Goal: Task Accomplishment & Management: Manage account settings

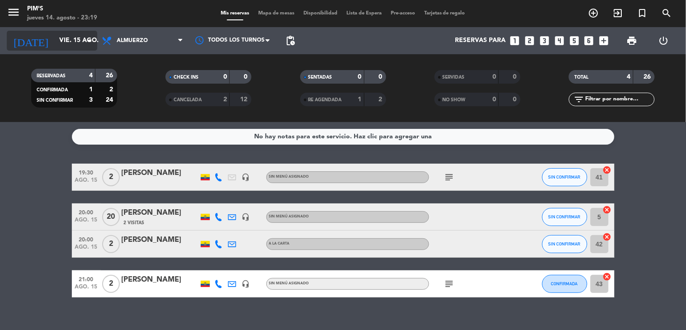
click at [59, 41] on input "vie. 15 ago." at bounding box center [98, 41] width 86 height 16
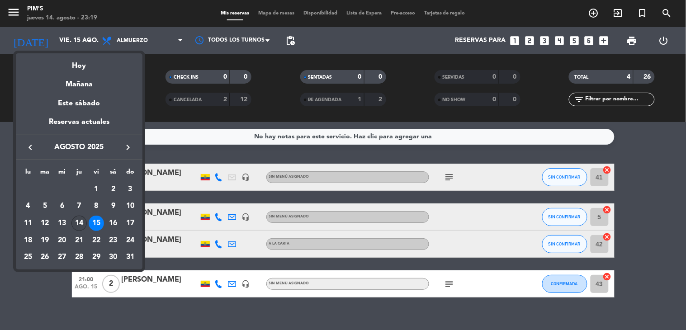
click at [80, 221] on div "14" at bounding box center [78, 223] width 15 height 15
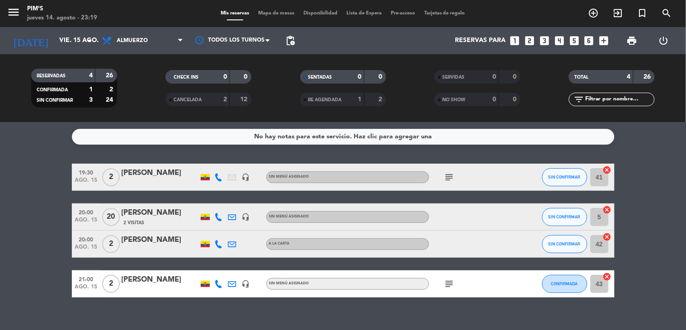
type input "jue. 14 ago."
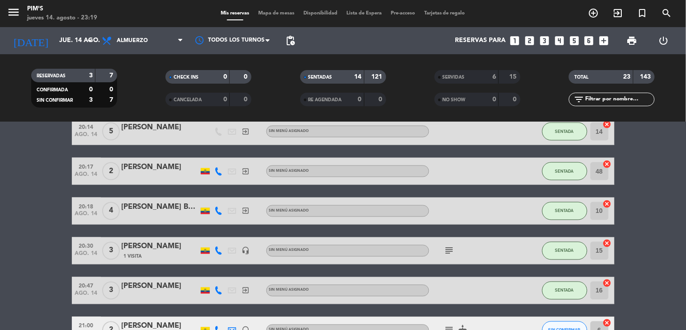
scroll to position [504, 0]
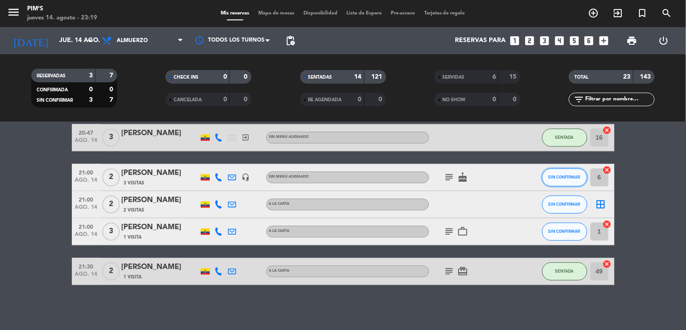
click at [561, 183] on button "SIN CONFIRMAR" at bounding box center [564, 178] width 45 height 18
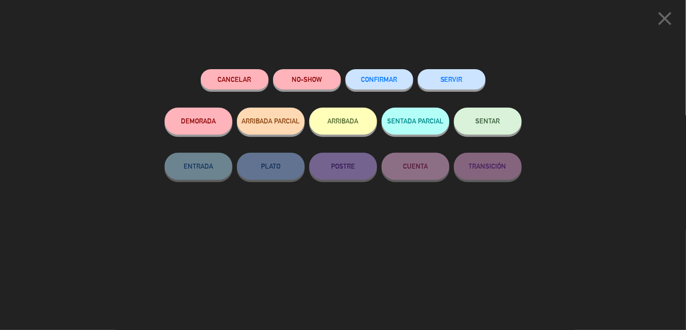
click at [315, 71] on button "NO-SHOW" at bounding box center [307, 79] width 68 height 20
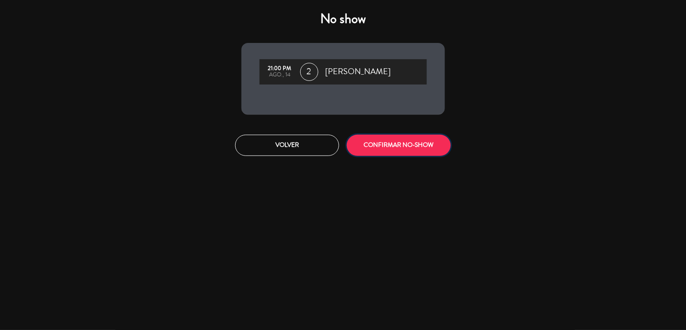
drag, startPoint x: 389, startPoint y: 145, endPoint x: 397, endPoint y: 152, distance: 10.6
click at [389, 146] on button "CONFIRMAR NO-SHOW" at bounding box center [399, 145] width 104 height 21
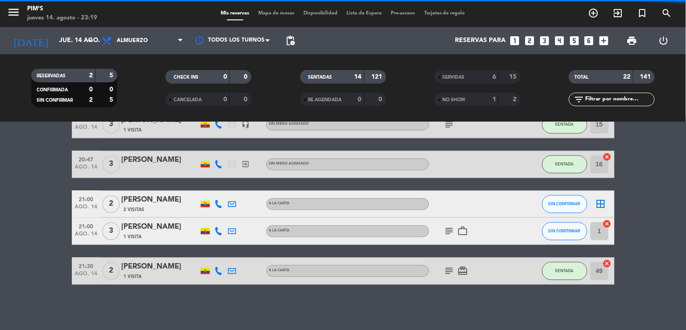
scroll to position [477, 0]
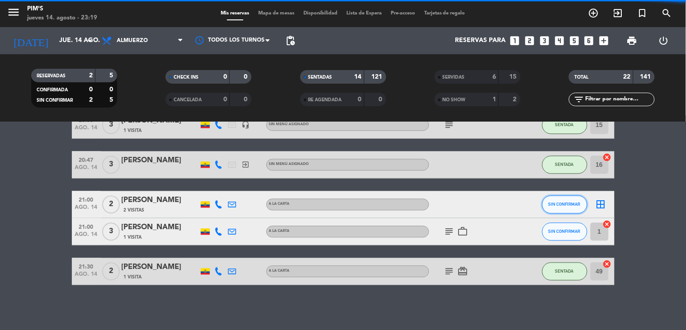
click at [557, 209] on button "SIN CONFIRMAR" at bounding box center [564, 205] width 45 height 18
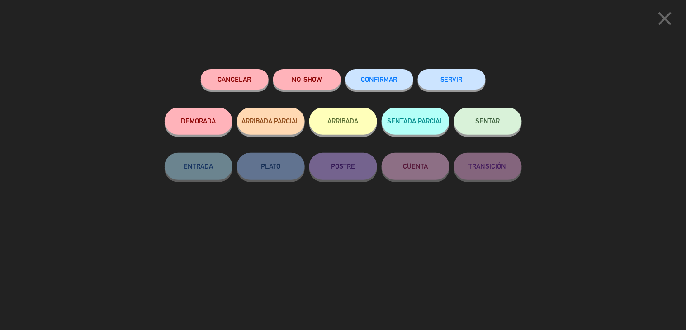
click at [326, 84] on button "NO-SHOW" at bounding box center [307, 79] width 68 height 20
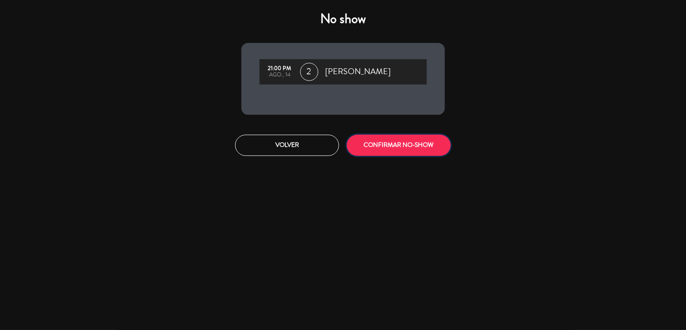
click at [385, 146] on button "CONFIRMAR NO-SHOW" at bounding box center [399, 145] width 104 height 21
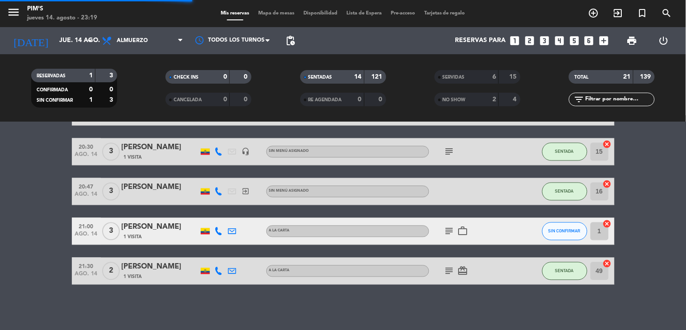
scroll to position [450, 0]
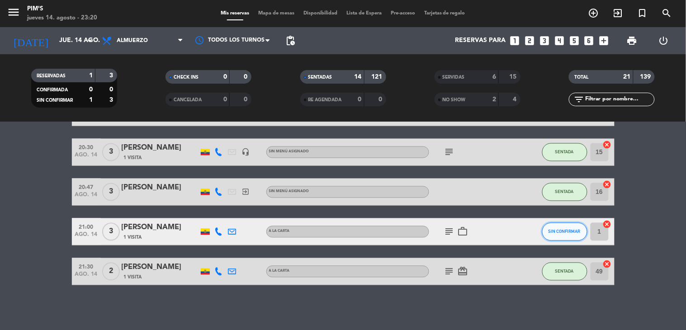
click at [557, 234] on button "SIN CONFIRMAR" at bounding box center [564, 232] width 45 height 18
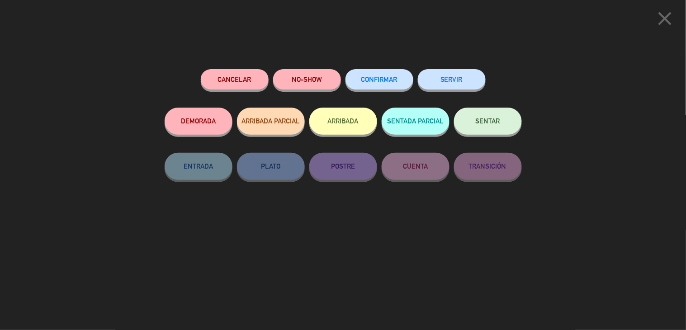
click at [317, 78] on button "NO-SHOW" at bounding box center [307, 79] width 68 height 20
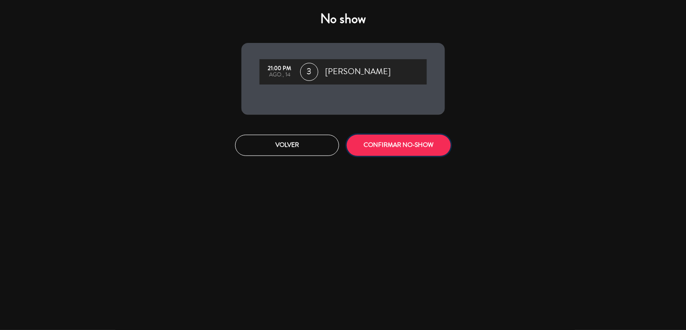
click at [404, 147] on button "CONFIRMAR NO-SHOW" at bounding box center [399, 145] width 104 height 21
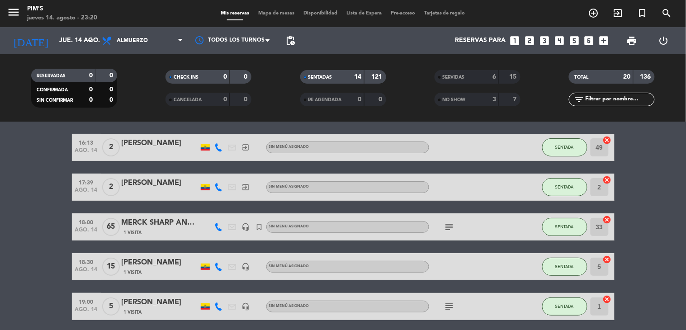
scroll to position [0, 0]
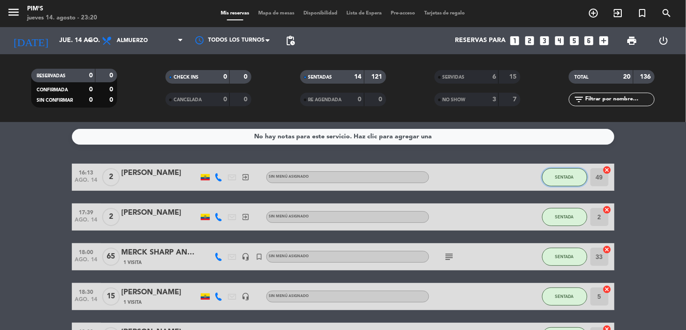
click at [561, 180] on button "SENTADA" at bounding box center [564, 177] width 45 height 18
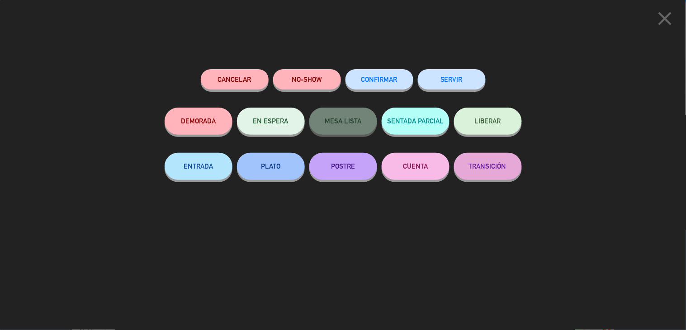
click at [456, 78] on button "SERVIR" at bounding box center [452, 79] width 68 height 20
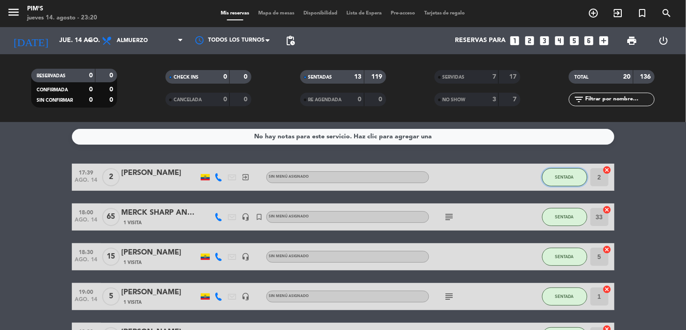
click at [557, 185] on button "SENTADA" at bounding box center [564, 177] width 45 height 18
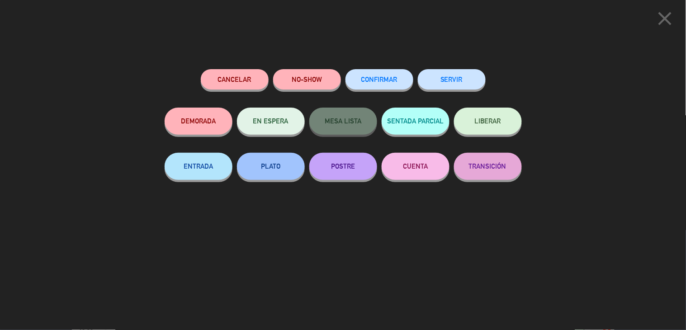
click at [458, 82] on button "SERVIR" at bounding box center [452, 79] width 68 height 20
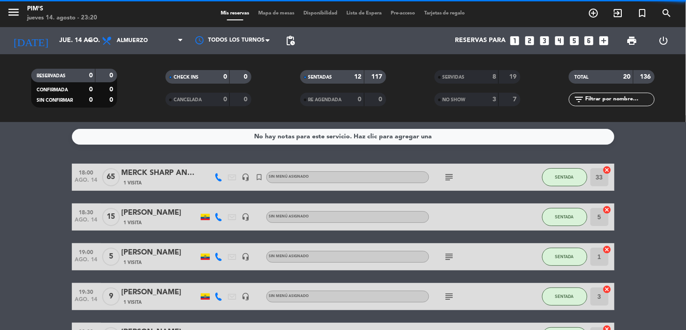
click at [571, 214] on button "SENTADA" at bounding box center [564, 217] width 45 height 18
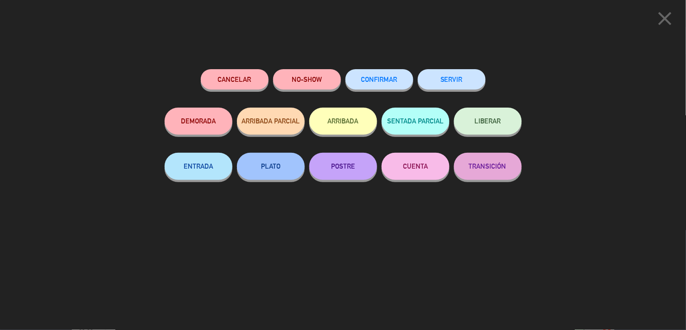
click at [478, 79] on button "SERVIR" at bounding box center [452, 79] width 68 height 20
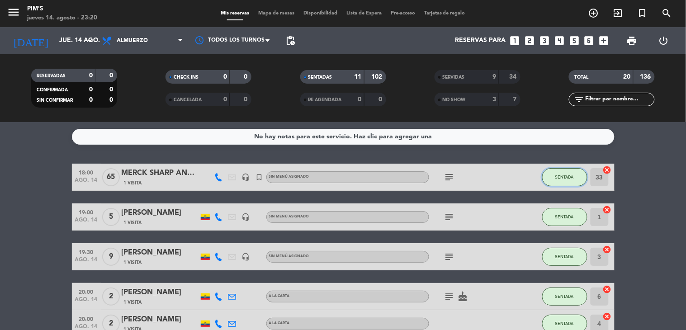
click at [562, 175] on span "SENTADA" at bounding box center [564, 177] width 19 height 5
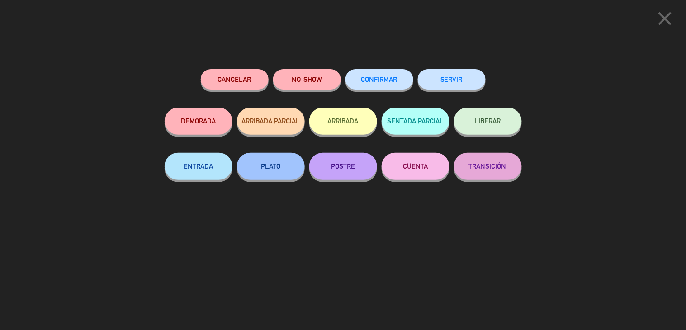
click at [446, 87] on button "SERVIR" at bounding box center [452, 79] width 68 height 20
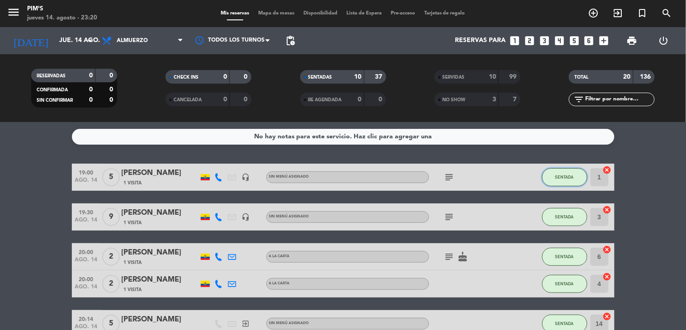
click at [562, 184] on button "SENTADA" at bounding box center [564, 177] width 45 height 18
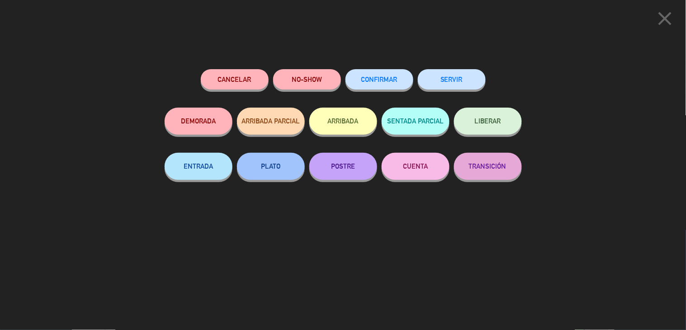
click at [441, 87] on button "SERVIR" at bounding box center [452, 79] width 68 height 20
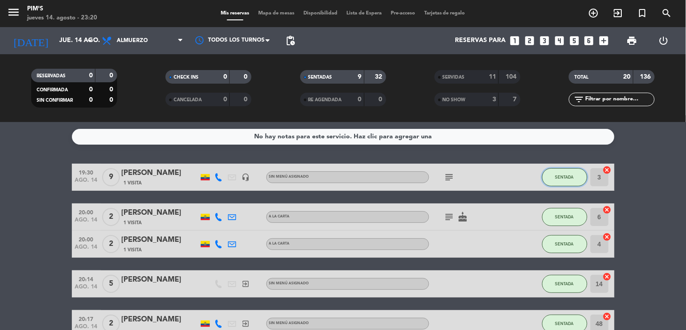
click at [559, 180] on button "SENTADA" at bounding box center [564, 177] width 45 height 18
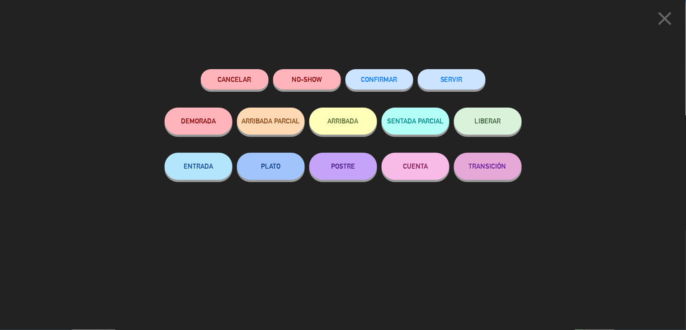
click at [459, 91] on div "SERVIR" at bounding box center [452, 88] width 68 height 38
click at [457, 85] on button "SERVIR" at bounding box center [452, 79] width 68 height 20
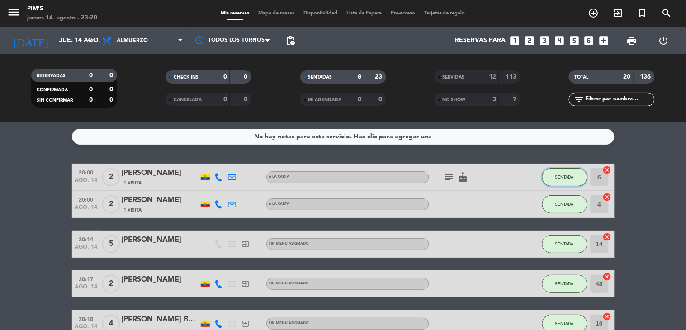
click at [562, 178] on span "SENTADA" at bounding box center [564, 177] width 19 height 5
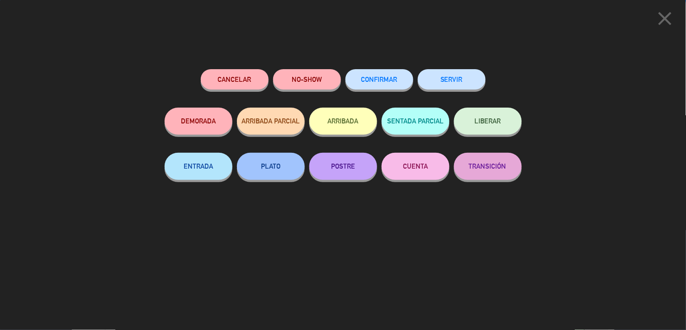
click at [441, 83] on button "SERVIR" at bounding box center [452, 79] width 68 height 20
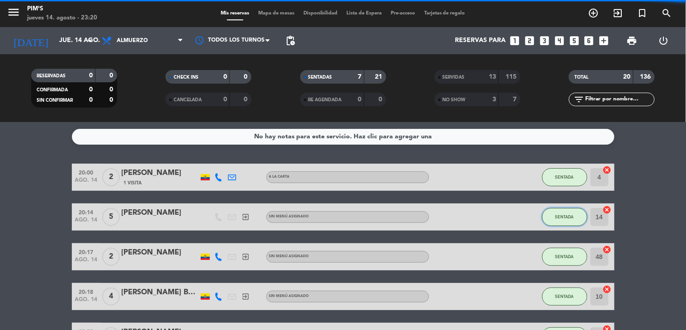
click at [563, 208] on button "SENTADA" at bounding box center [564, 217] width 45 height 18
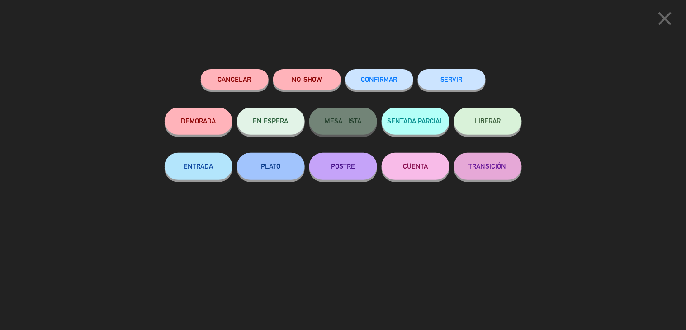
click at [472, 88] on button "SERVIR" at bounding box center [452, 79] width 68 height 20
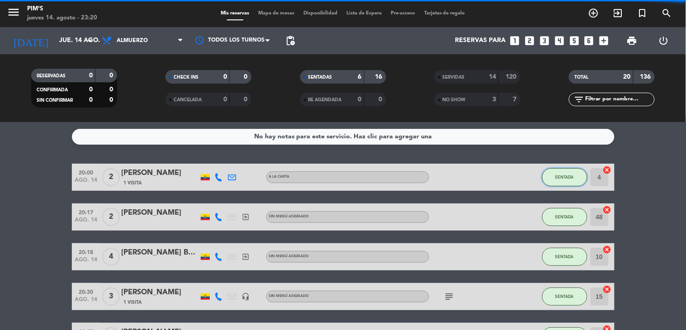
click at [543, 181] on button "SENTADA" at bounding box center [564, 177] width 45 height 18
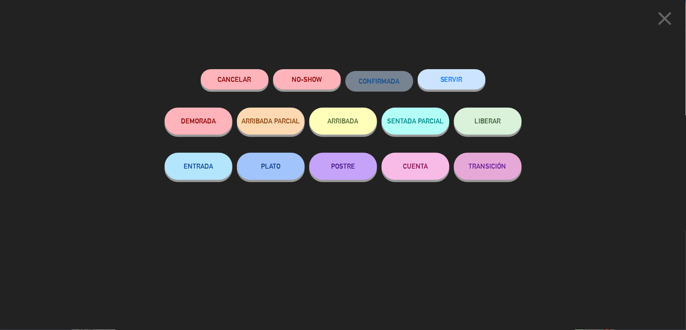
click at [463, 86] on button "SERVIR" at bounding box center [452, 79] width 68 height 20
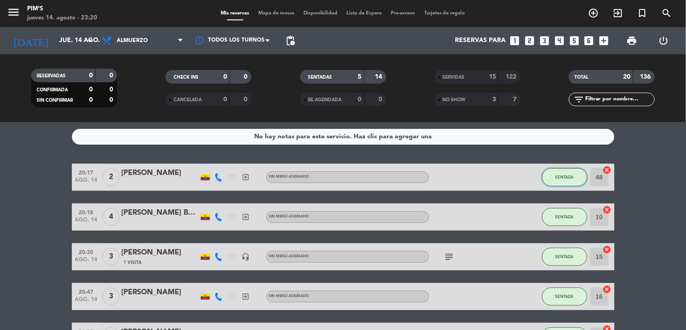
click at [561, 181] on button "SENTADA" at bounding box center [564, 177] width 45 height 18
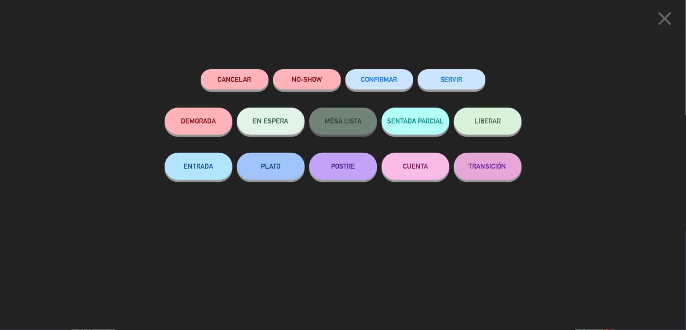
click at [460, 79] on button "SERVIR" at bounding box center [452, 79] width 68 height 20
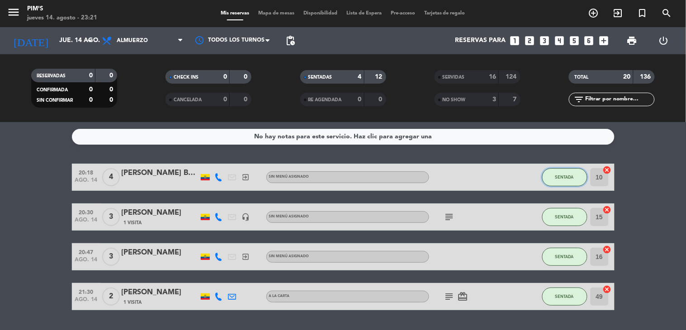
click at [562, 179] on span "SENTADA" at bounding box center [564, 177] width 19 height 5
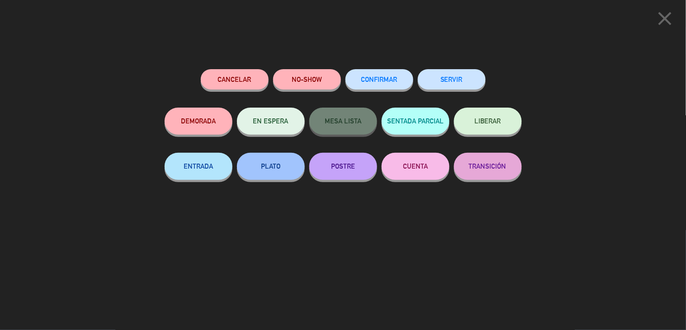
click at [460, 71] on button "SERVIR" at bounding box center [452, 79] width 68 height 20
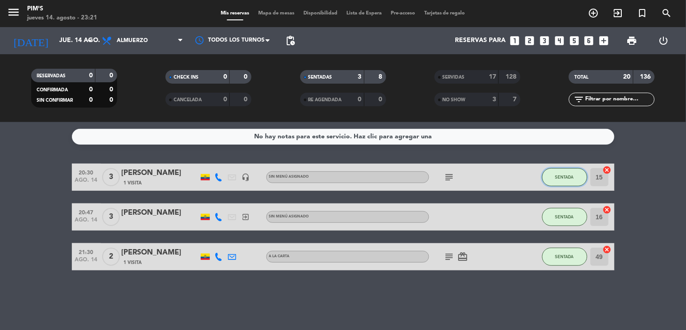
click at [566, 178] on span "SENTADA" at bounding box center [564, 177] width 19 height 5
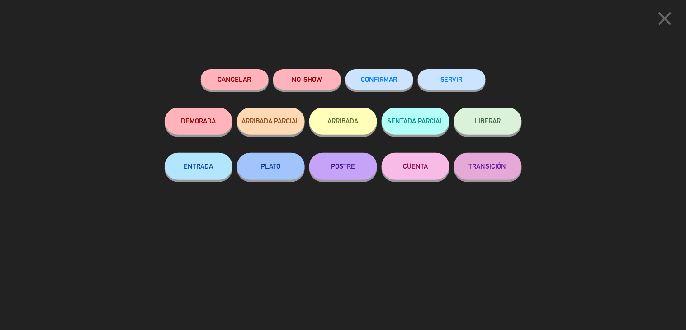
click at [471, 87] on button "SERVIR" at bounding box center [452, 79] width 68 height 20
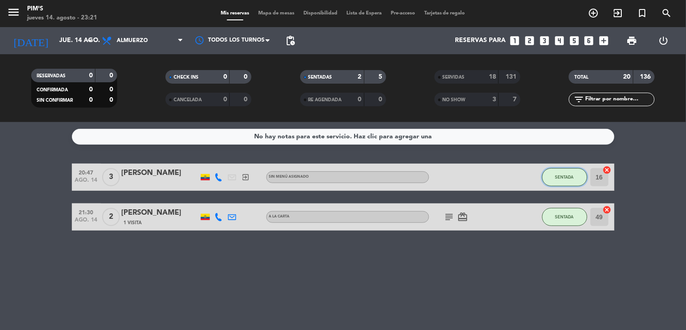
click at [573, 184] on button "SENTADA" at bounding box center [564, 177] width 45 height 18
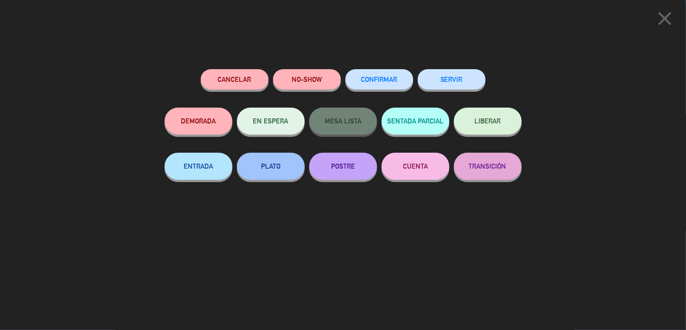
click at [467, 84] on button "SERVIR" at bounding box center [452, 79] width 68 height 20
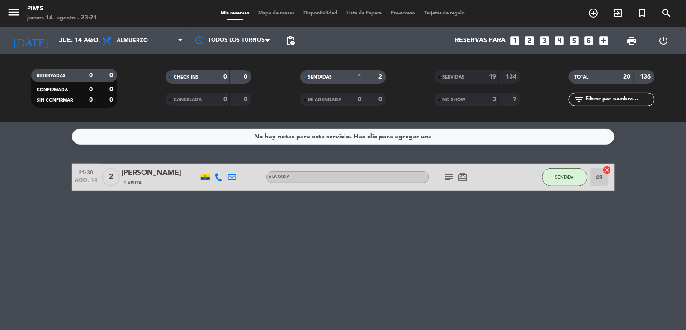
click at [573, 188] on div "SENTADA" at bounding box center [564, 177] width 45 height 27
click at [572, 184] on button "SENTADA" at bounding box center [564, 177] width 45 height 18
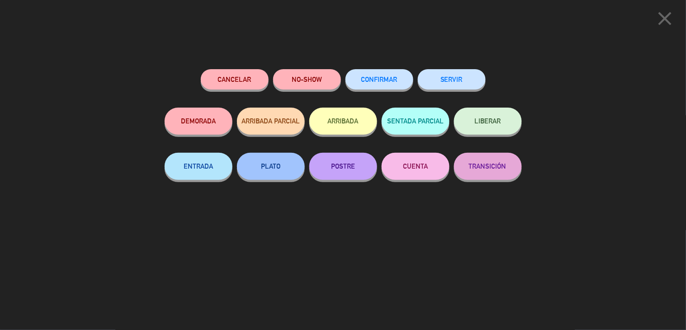
click at [462, 80] on button "SERVIR" at bounding box center [452, 79] width 68 height 20
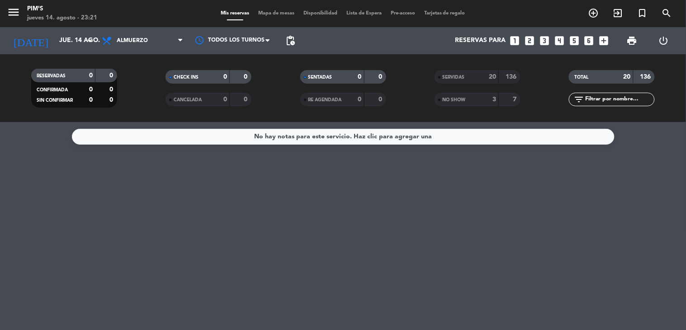
click at [462, 77] on span "SERVIDAS" at bounding box center [454, 77] width 22 height 5
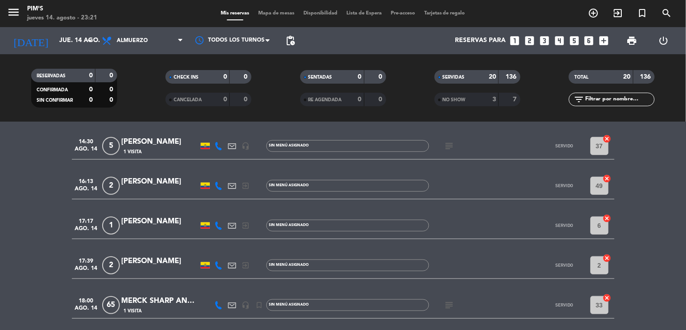
scroll to position [251, 0]
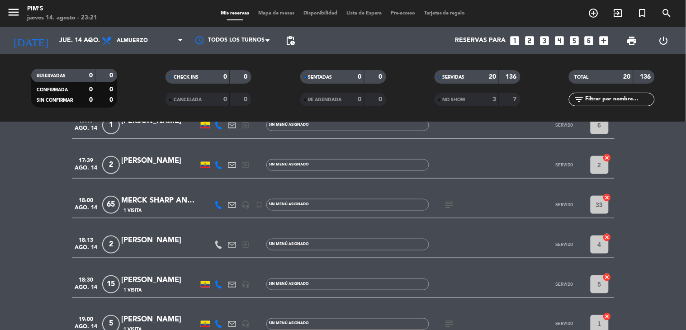
click at [134, 210] on span "1 Visita" at bounding box center [133, 210] width 18 height 7
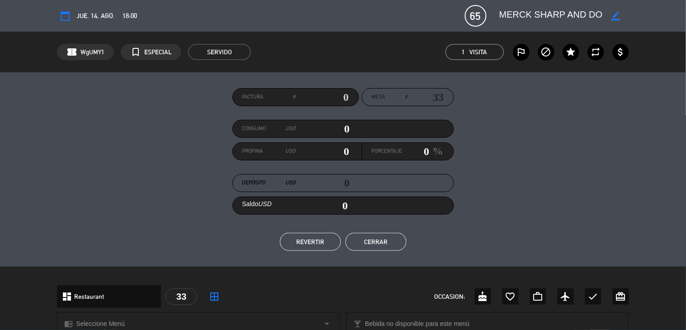
click at [381, 242] on button "Cerrar" at bounding box center [375, 242] width 61 height 18
click at [309, 240] on button "REVERTIR" at bounding box center [310, 242] width 61 height 18
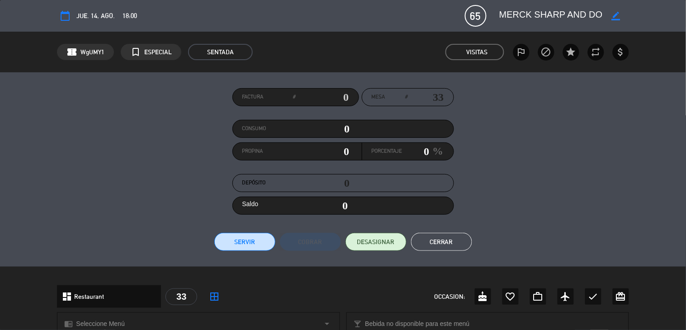
click at [432, 240] on button "Cerrar" at bounding box center [441, 242] width 61 height 18
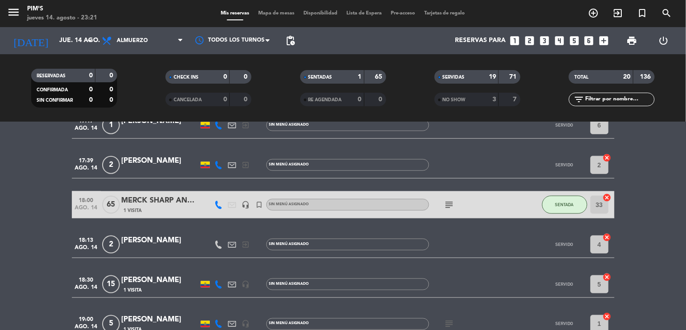
click at [603, 197] on icon "cancel" at bounding box center [607, 197] width 9 height 9
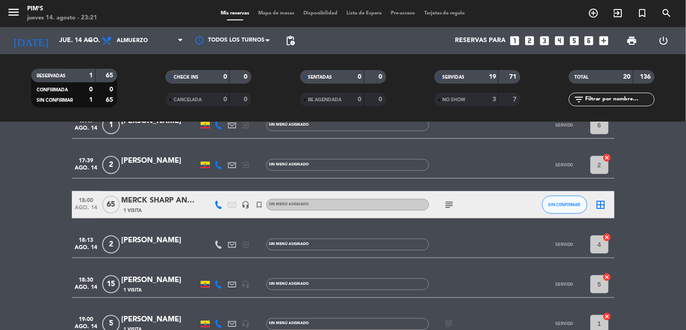
click at [104, 206] on span "65" at bounding box center [111, 205] width 18 height 18
click at [138, 208] on div "1 Visita" at bounding box center [160, 211] width 77 height 8
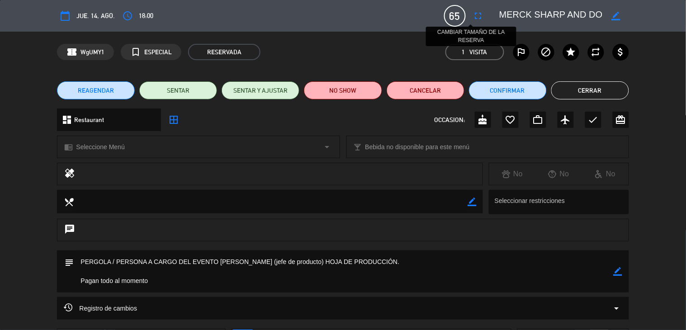
click at [473, 16] on icon "fullscreen" at bounding box center [478, 15] width 11 height 11
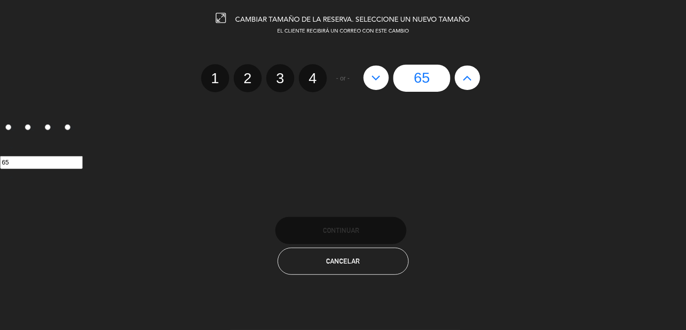
click at [476, 77] on button at bounding box center [467, 78] width 25 height 24
type input "66"
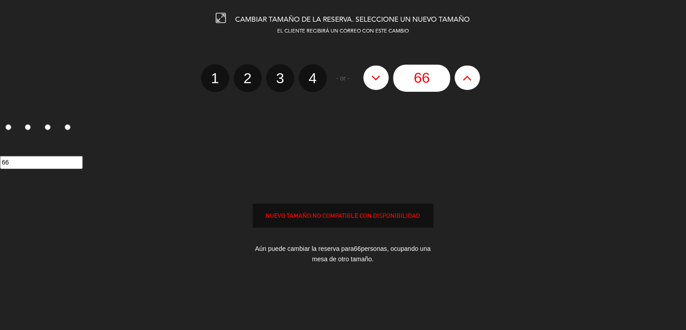
click at [476, 77] on button at bounding box center [467, 78] width 25 height 24
type input "67"
click at [476, 77] on button at bounding box center [467, 78] width 25 height 24
type input "68"
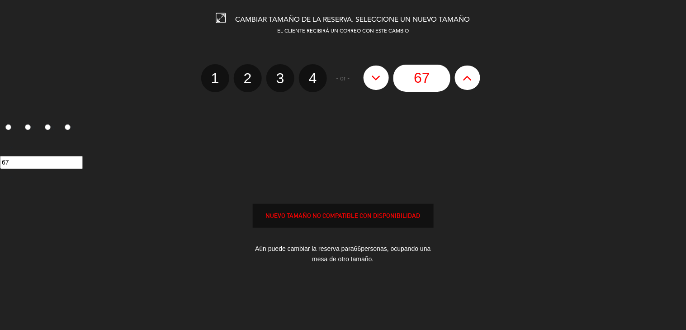
type input "68"
click at [476, 77] on button at bounding box center [467, 78] width 25 height 24
type input "69"
click at [476, 77] on button at bounding box center [467, 78] width 25 height 24
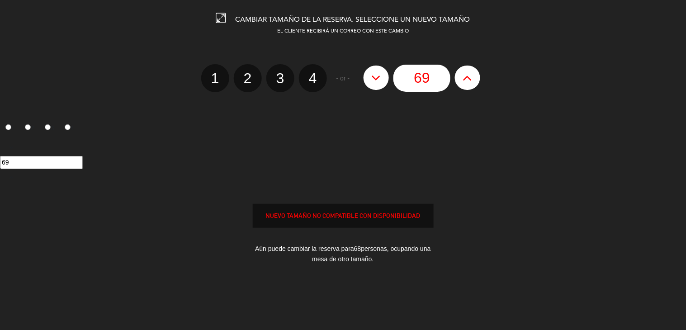
type input "70"
click at [476, 77] on button at bounding box center [467, 78] width 25 height 24
type input "71"
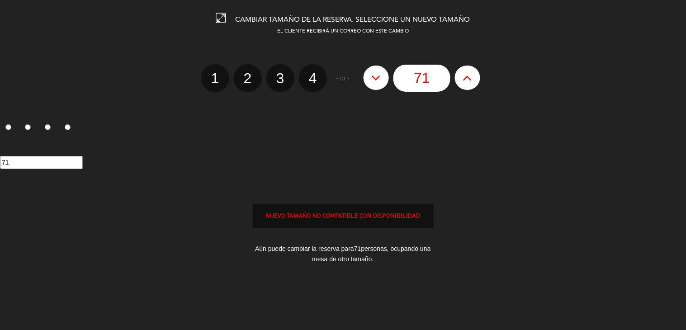
click at [476, 77] on button at bounding box center [467, 78] width 25 height 24
type input "72"
click at [476, 77] on button at bounding box center [467, 78] width 25 height 24
type input "73"
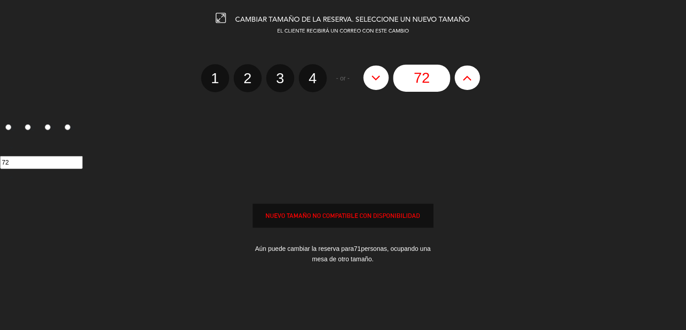
type input "73"
click at [476, 77] on button at bounding box center [467, 78] width 25 height 24
type input "74"
click at [476, 77] on button at bounding box center [467, 78] width 25 height 24
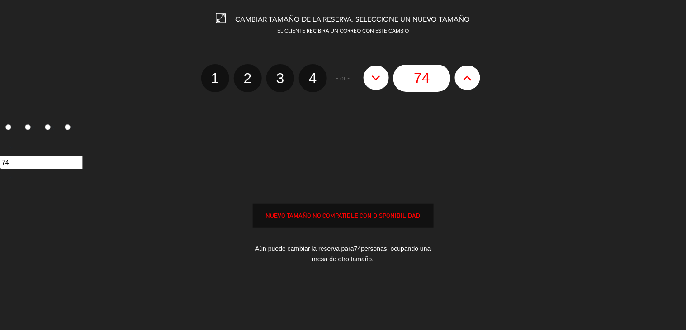
type input "75"
click at [476, 77] on button at bounding box center [467, 78] width 25 height 24
type input "76"
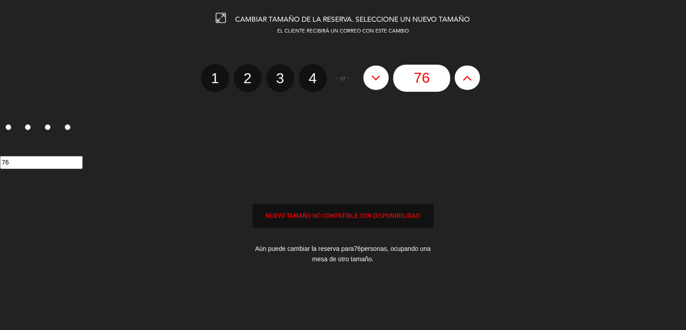
click at [476, 77] on button at bounding box center [467, 78] width 25 height 24
type input "77"
click at [476, 77] on button at bounding box center [467, 78] width 25 height 24
type input "78"
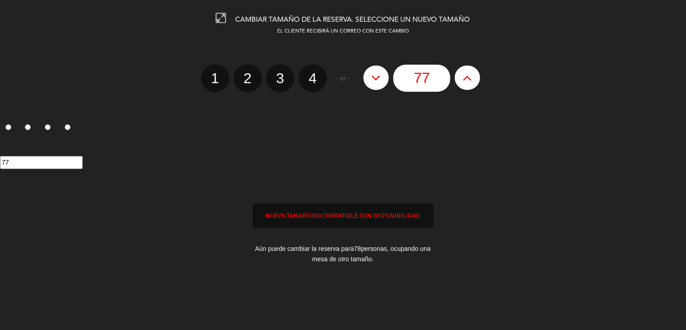
type input "78"
click at [476, 77] on button at bounding box center [467, 78] width 25 height 24
type input "79"
click at [476, 77] on button at bounding box center [467, 78] width 25 height 24
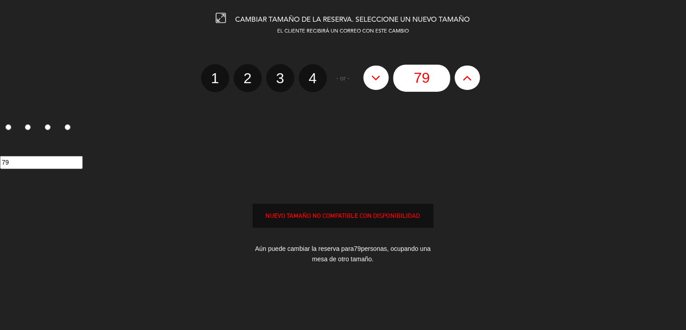
type input "80"
click at [476, 77] on button at bounding box center [467, 78] width 25 height 24
type input "81"
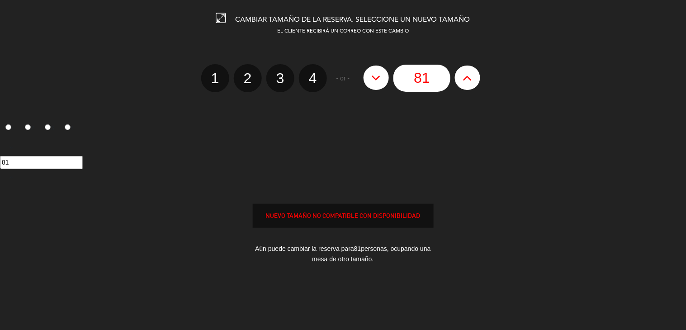
click at [476, 77] on button at bounding box center [467, 78] width 25 height 24
type input "82"
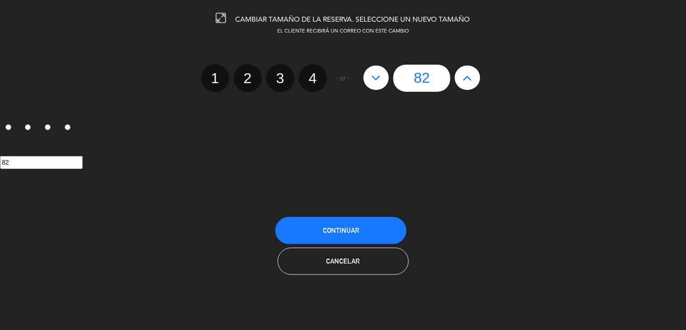
click at [476, 77] on button at bounding box center [467, 78] width 25 height 24
type input "83"
click at [476, 77] on button at bounding box center [467, 78] width 25 height 24
type input "84"
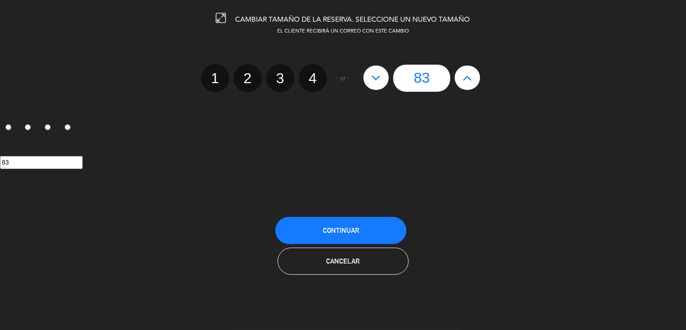
type input "84"
click at [476, 77] on button at bounding box center [467, 78] width 25 height 24
type input "85"
click at [345, 227] on span "Continuar" at bounding box center [341, 231] width 36 height 8
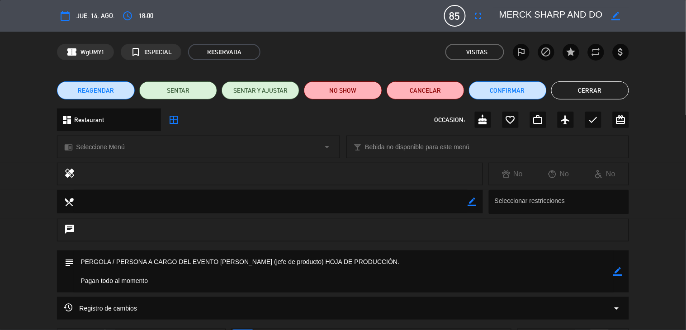
click at [567, 86] on button "Cerrar" at bounding box center [590, 90] width 78 height 18
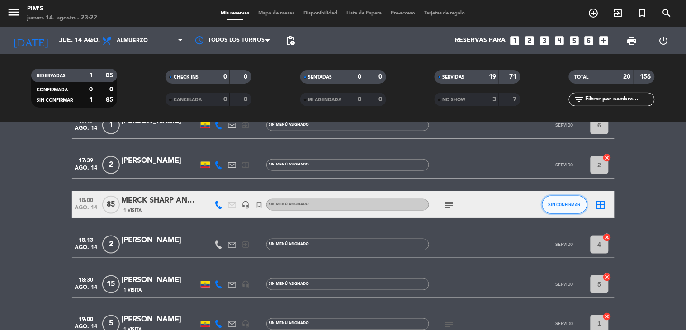
click at [567, 205] on span "SIN CONFIRMAR" at bounding box center [564, 204] width 32 height 5
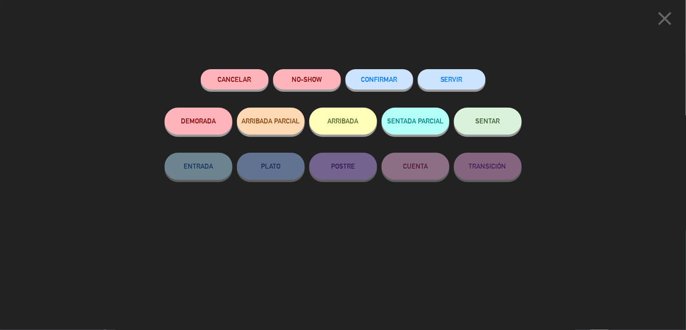
click at [462, 83] on button "SERVIR" at bounding box center [452, 79] width 68 height 20
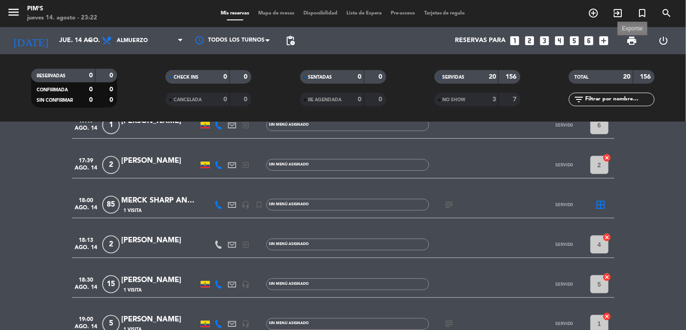
click at [633, 41] on span "print" at bounding box center [632, 40] width 11 height 11
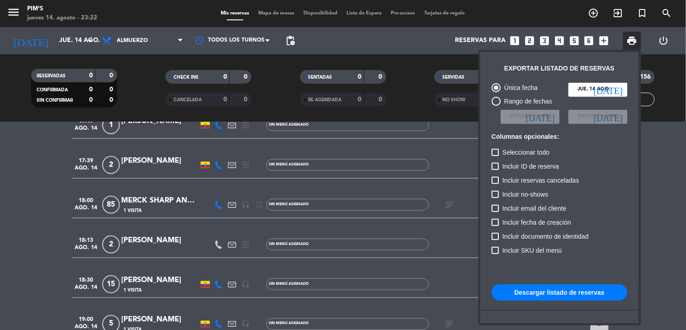
click at [512, 166] on span "Incluir ID de reserva" at bounding box center [531, 166] width 57 height 11
click at [496, 170] on input "Incluir ID de reserva" at bounding box center [495, 170] width 0 height 0
checkbox input "true"
click at [524, 178] on span "Incluir reservas canceladas" at bounding box center [541, 180] width 77 height 11
click at [496, 184] on input "Incluir reservas canceladas" at bounding box center [495, 184] width 0 height 0
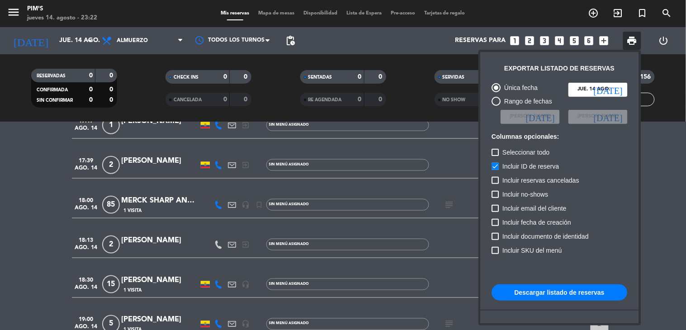
checkbox input "true"
click at [533, 193] on span "Incluir no-shows" at bounding box center [526, 194] width 46 height 11
click at [496, 198] on input "Incluir no-shows" at bounding box center [495, 198] width 0 height 0
checkbox input "true"
click at [533, 165] on span "Incluir ID de reserva" at bounding box center [531, 166] width 57 height 11
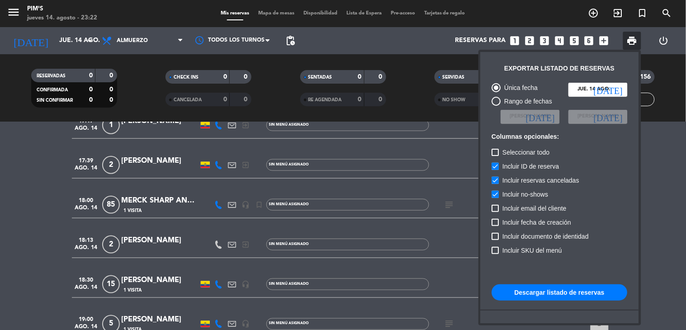
click at [496, 170] on input "Incluir ID de reserva" at bounding box center [495, 170] width 0 height 0
checkbox input "false"
click at [522, 293] on button "Descargar listado de reservas" at bounding box center [560, 292] width 136 height 16
click at [666, 159] on div at bounding box center [343, 165] width 686 height 330
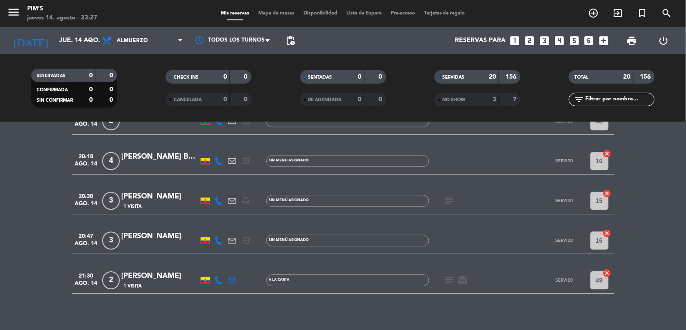
scroll to position [649, 0]
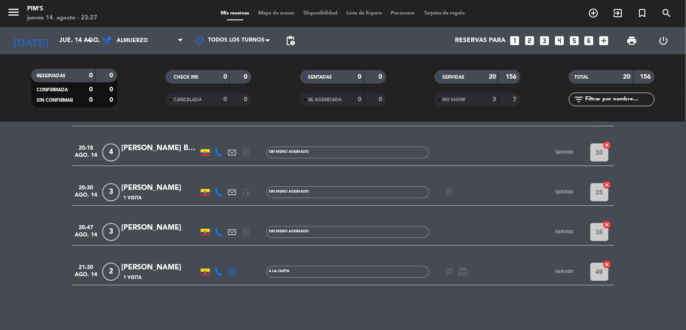
click at [242, 190] on icon "headset_mic" at bounding box center [246, 192] width 8 height 8
click at [664, 39] on icon "power_settings_new" at bounding box center [663, 40] width 11 height 11
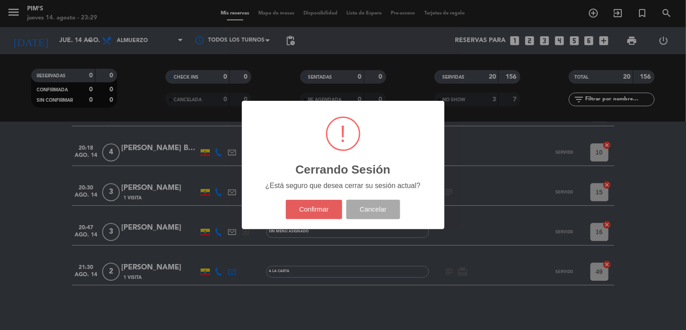
click at [326, 211] on button "Confirmar" at bounding box center [314, 209] width 57 height 19
